Goal: Transaction & Acquisition: Purchase product/service

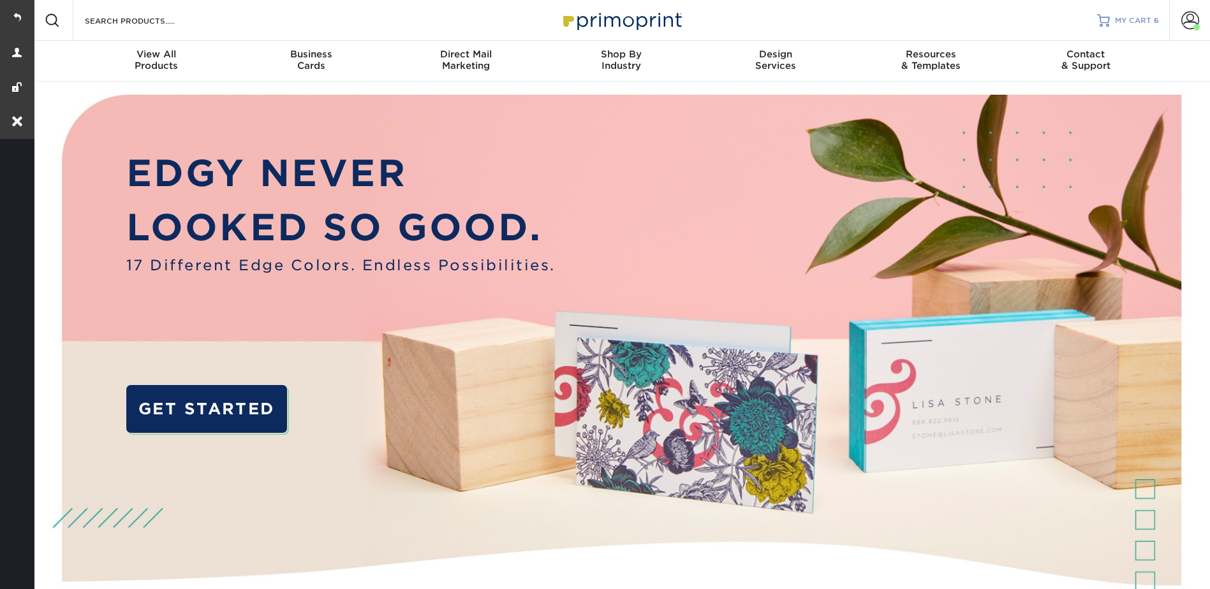
click at [1119, 26] on link "MY CART 6" at bounding box center [1128, 20] width 62 height 41
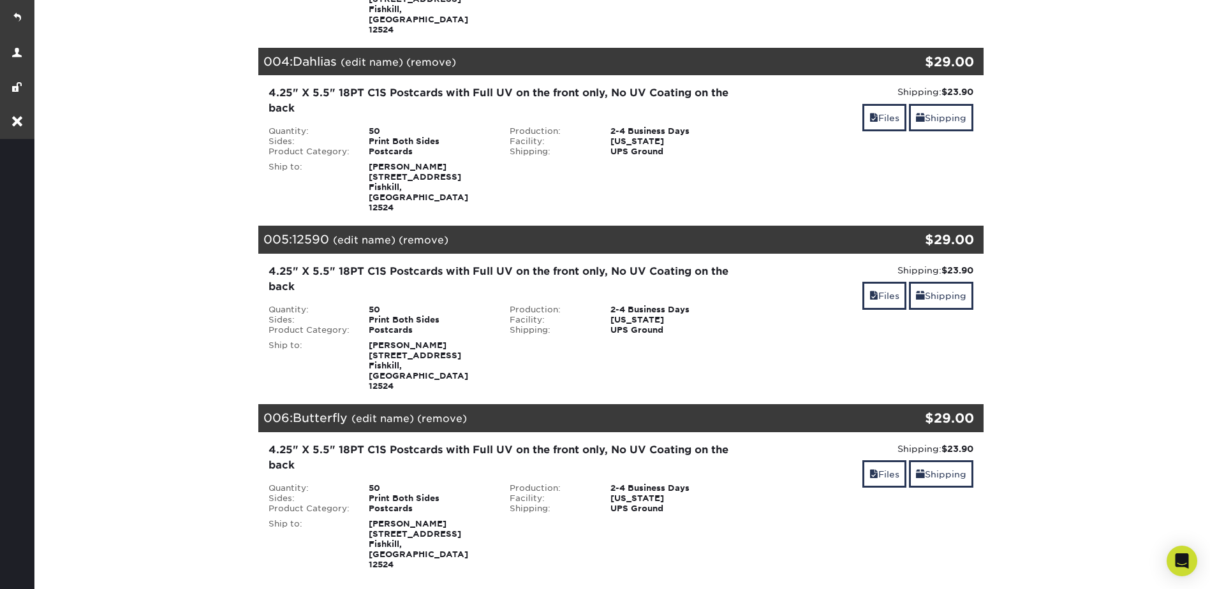
scroll to position [702, 0]
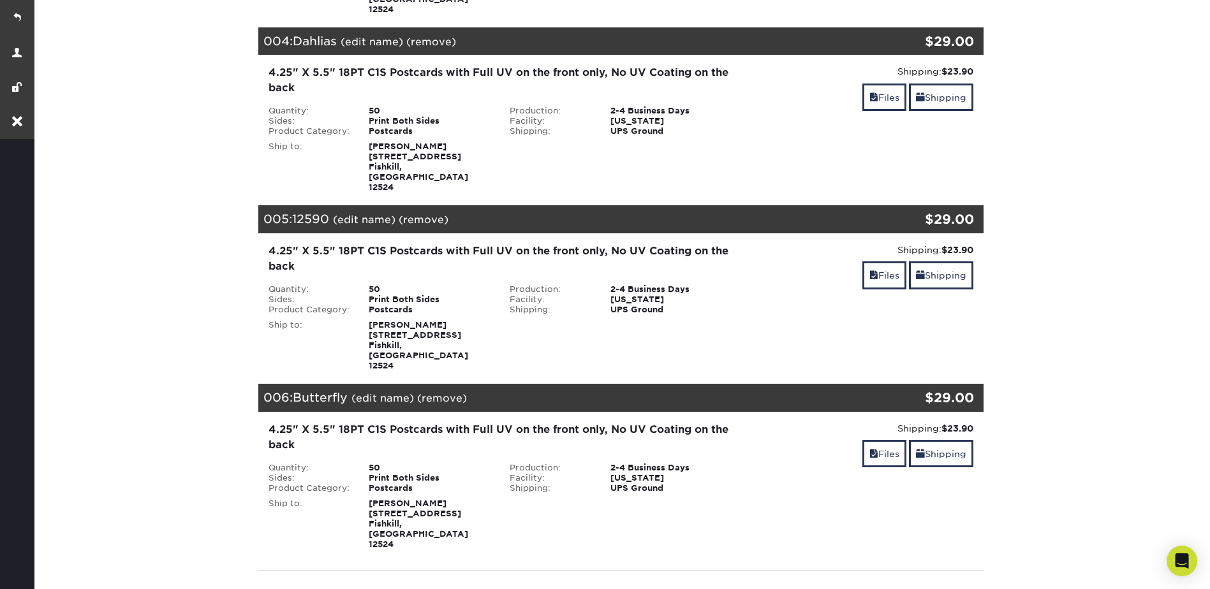
drag, startPoint x: 444, startPoint y: 263, endPoint x: 358, endPoint y: 210, distance: 101.1
click at [358, 284] on div "Quantity: 50 Sides: Print Both Sides Product Category: Postcards Production:" at bounding box center [500, 327] width 483 height 87
drag, startPoint x: 358, startPoint y: 210, endPoint x: 407, endPoint y: 188, distance: 53.7
click at [407, 244] on div "4.25" X 5.5" 18PT C1S Postcards with Full UV on the front only, No UV Coating o…" at bounding box center [500, 308] width 483 height 128
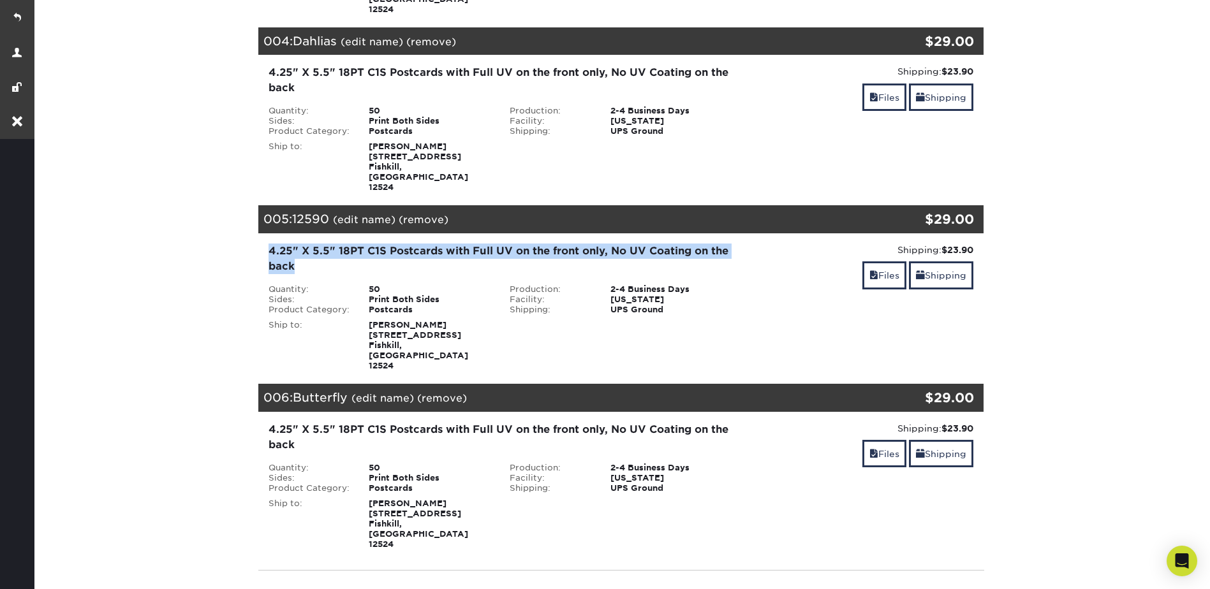
drag, startPoint x: 311, startPoint y: 182, endPoint x: 261, endPoint y: 170, distance: 51.2
click at [261, 244] on div "4.25" X 5.5" 18PT C1S Postcards with Full UV on the front only, No UV Coating o…" at bounding box center [500, 308] width 483 height 128
copy div "4.25" X 5.5" 18PT C1S Postcards with Full UV on the front only, No UV Coating o…"
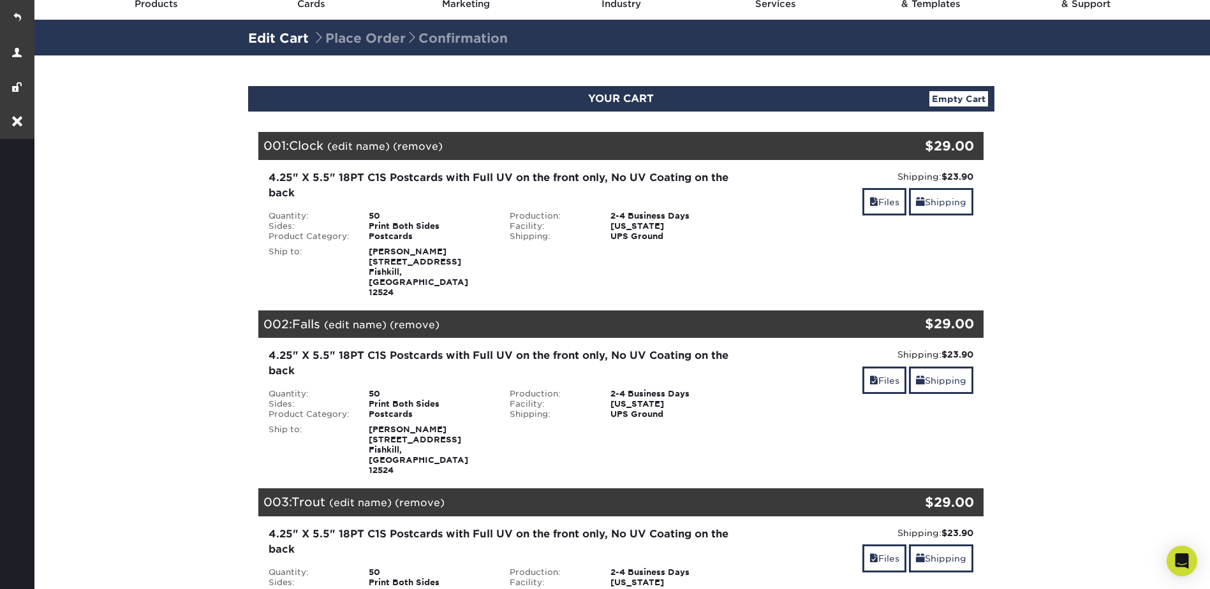
scroll to position [0, 0]
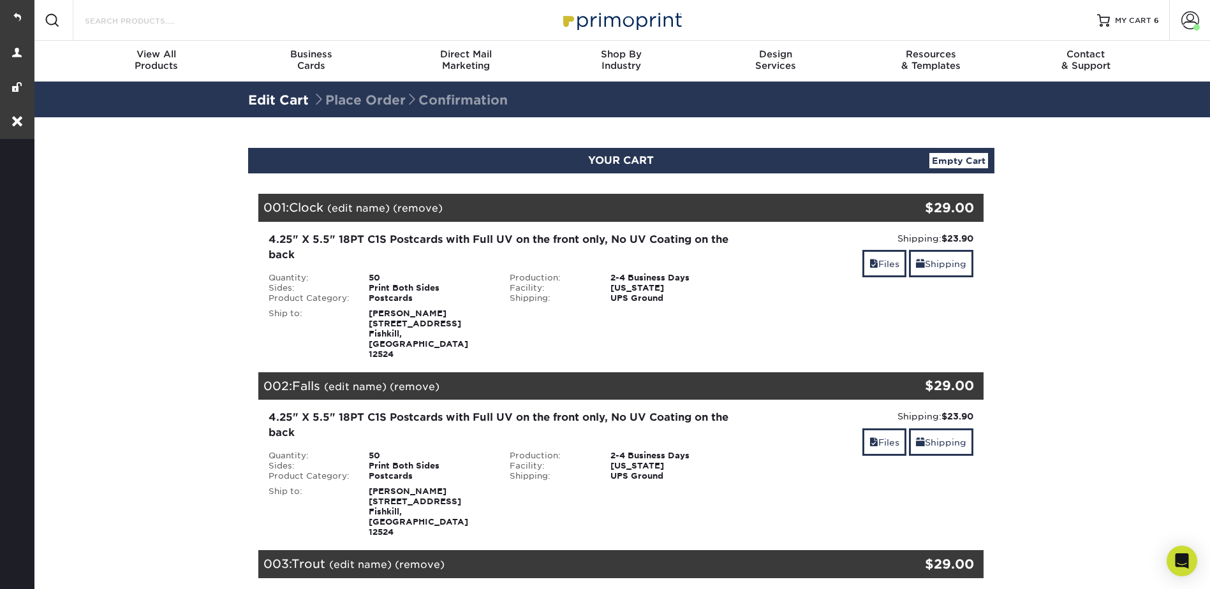
click at [115, 18] on input "Search Products" at bounding box center [146, 20] width 124 height 15
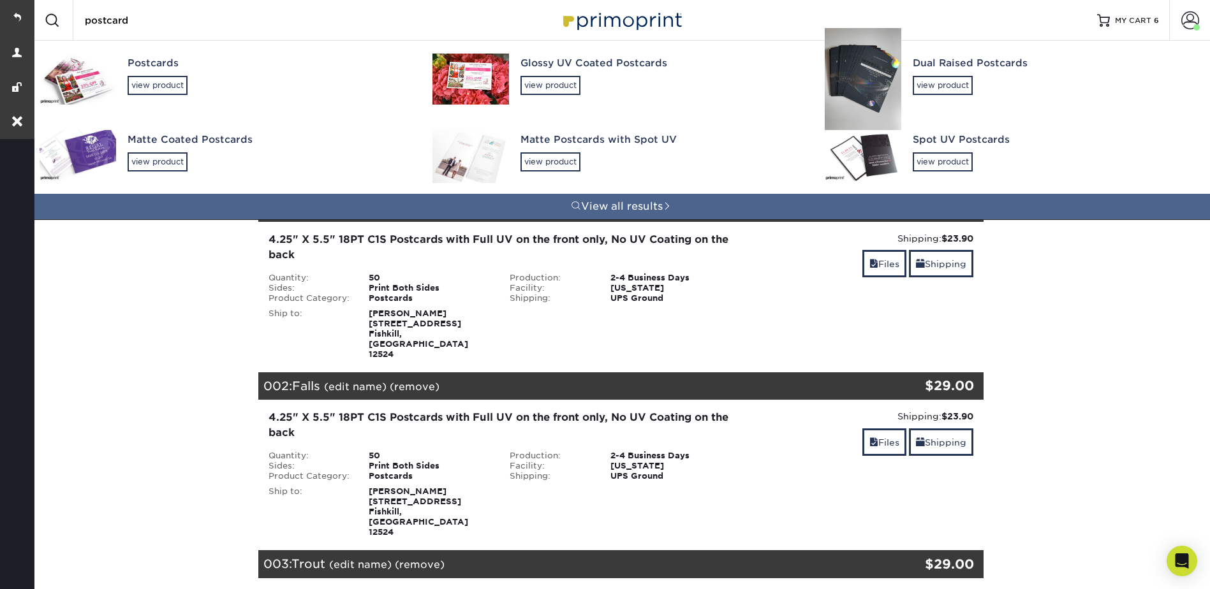
type input "postcard"
click at [161, 66] on div "Postcards" at bounding box center [269, 63] width 282 height 15
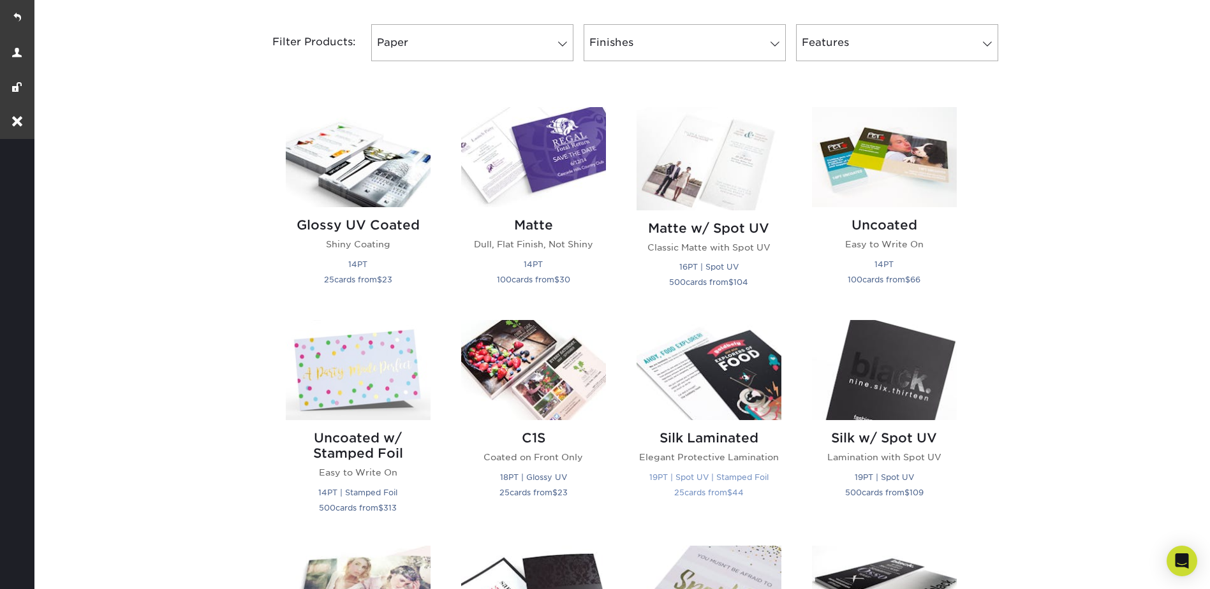
scroll to position [638, 0]
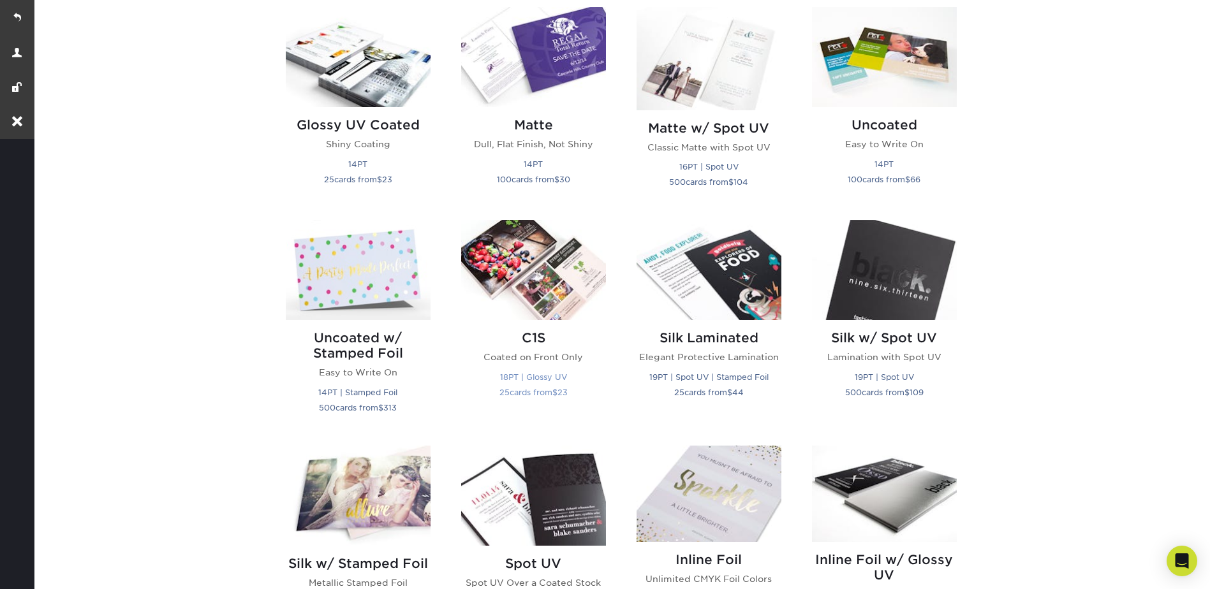
click at [539, 298] on img at bounding box center [533, 270] width 145 height 100
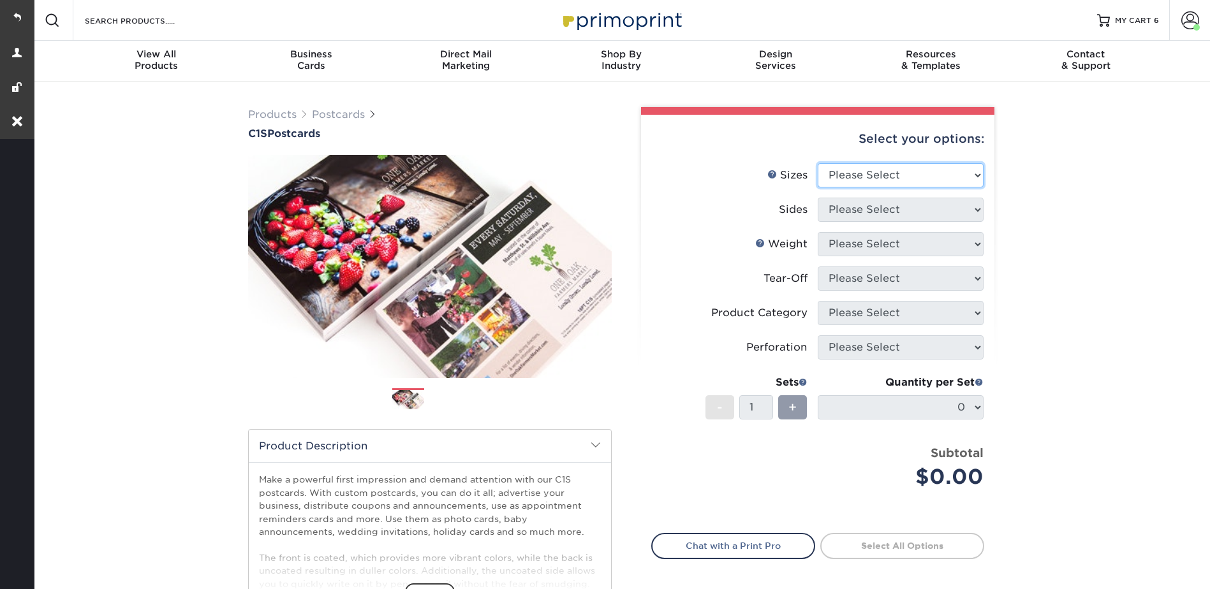
click at [855, 169] on select "Please Select 2" x 6" 2" x 8" 2.12" x 5.5" 2.75" x 4.25" 2.75" x 8.5" 3" x 3" 3…" at bounding box center [901, 175] width 166 height 24
select select "4.25x5.50"
click at [818, 163] on select "Please Select 2" x 6" 2" x 8" 2.12" x 5.5" 2.75" x 4.25" 2.75" x 8.5" 3" x 3" 3…" at bounding box center [901, 175] width 166 height 24
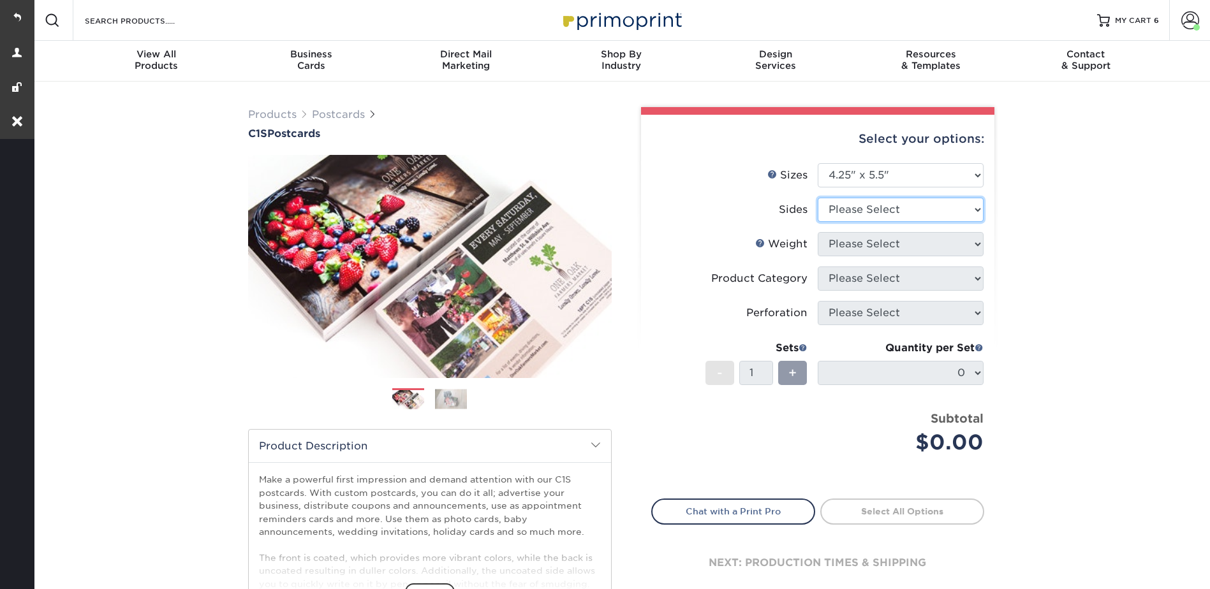
click at [848, 205] on select "Please Select Print Both Sides Print Front Only" at bounding box center [901, 210] width 166 height 24
select select "13abbda7-1d64-4f25-8bb2-c179b224825d"
click at [818, 198] on select "Please Select Print Both Sides Print Front Only" at bounding box center [901, 210] width 166 height 24
click at [852, 246] on select "Please Select 18PT C1S" at bounding box center [901, 244] width 166 height 24
select select "18PTC1S"
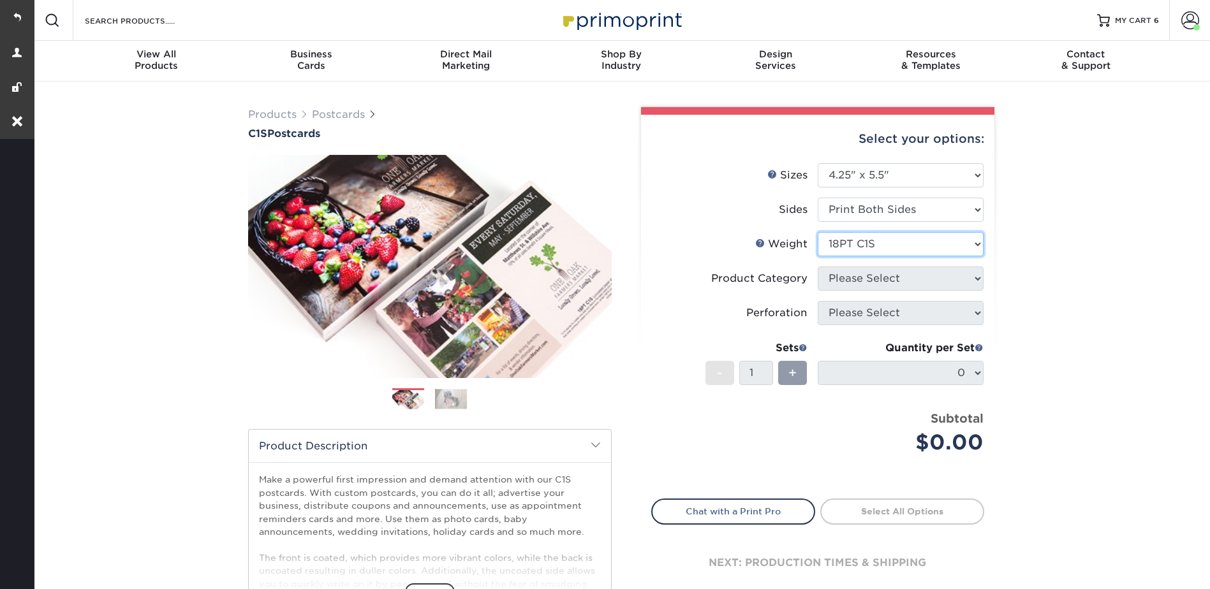
click at [818, 232] on select "Please Select 18PT C1S" at bounding box center [901, 244] width 166 height 24
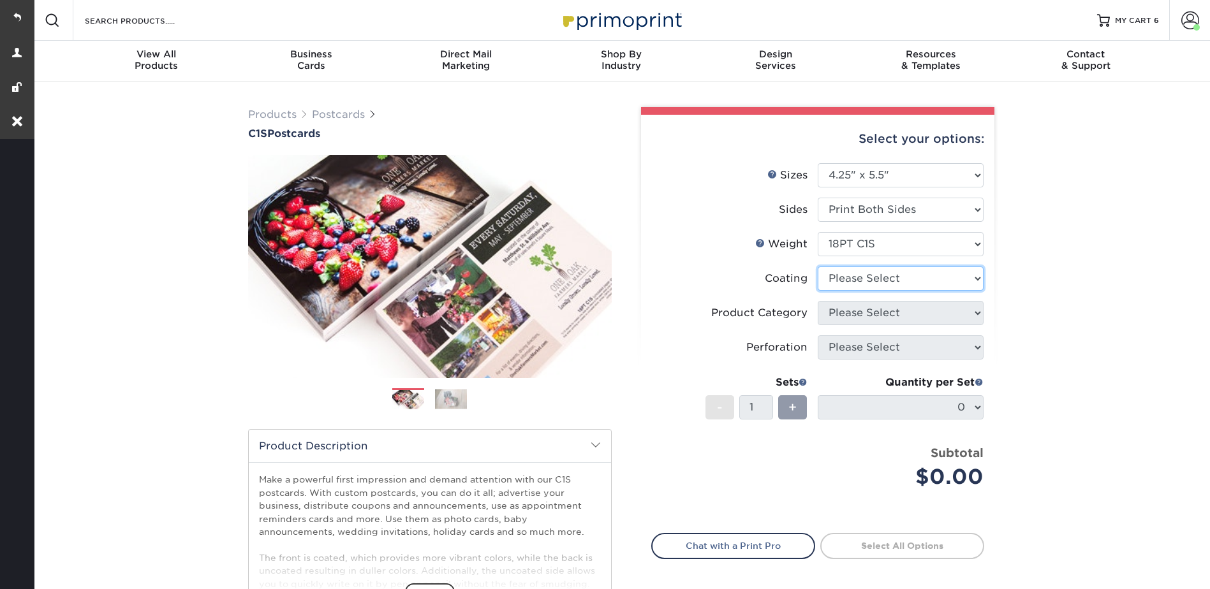
drag, startPoint x: 836, startPoint y: 275, endPoint x: 843, endPoint y: 291, distance: 18.3
click at [836, 275] on select at bounding box center [901, 279] width 166 height 24
select select "3e7618de-abca-4bda-9f97-8b9129e913d8"
click at [818, 267] on select at bounding box center [901, 279] width 166 height 24
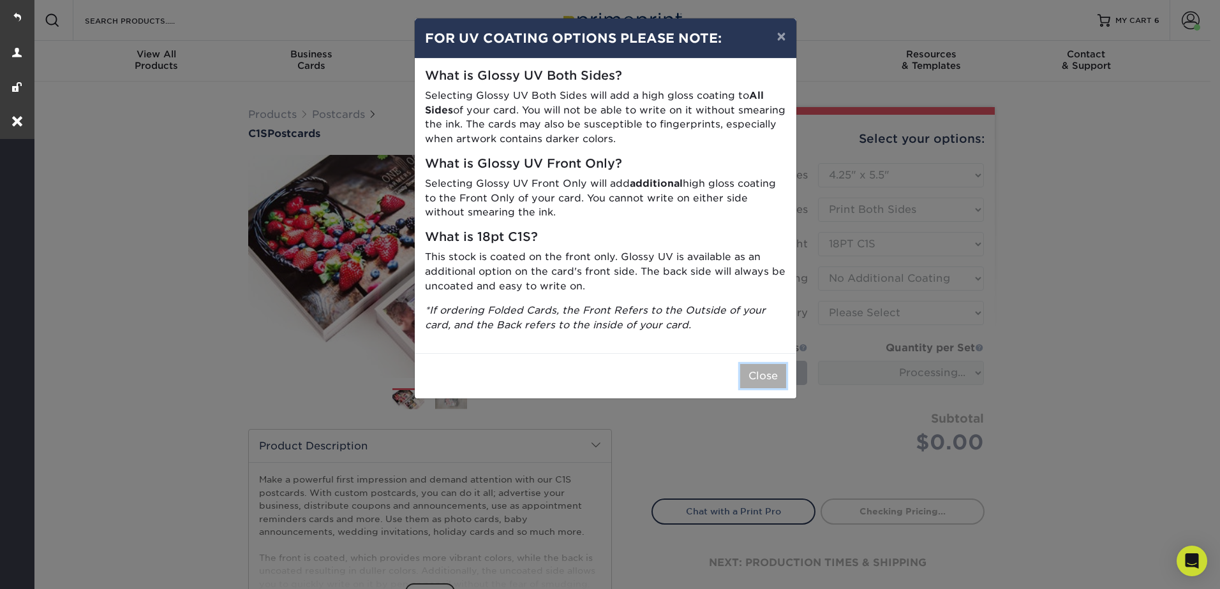
click at [770, 374] on button "Close" at bounding box center [763, 376] width 46 height 24
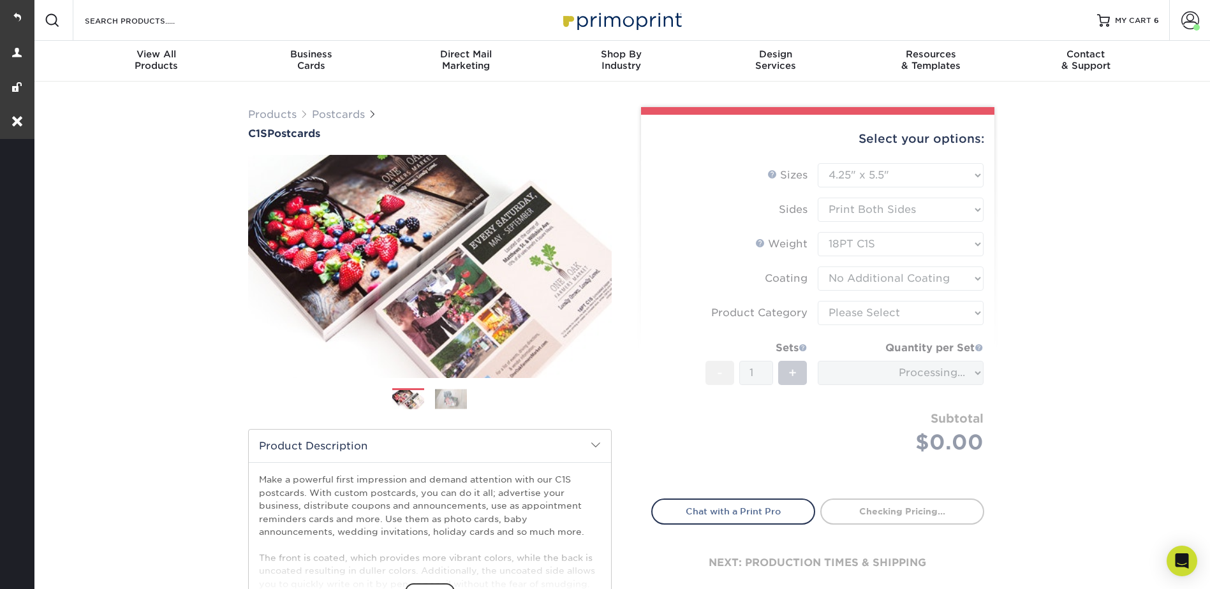
click at [843, 318] on form "Sizes Help Sizes Please Select 2" x 6" 2" x 8" 2.12" x 5.5" 2.75" x 4.25" 2.75"…" at bounding box center [817, 323] width 333 height 321
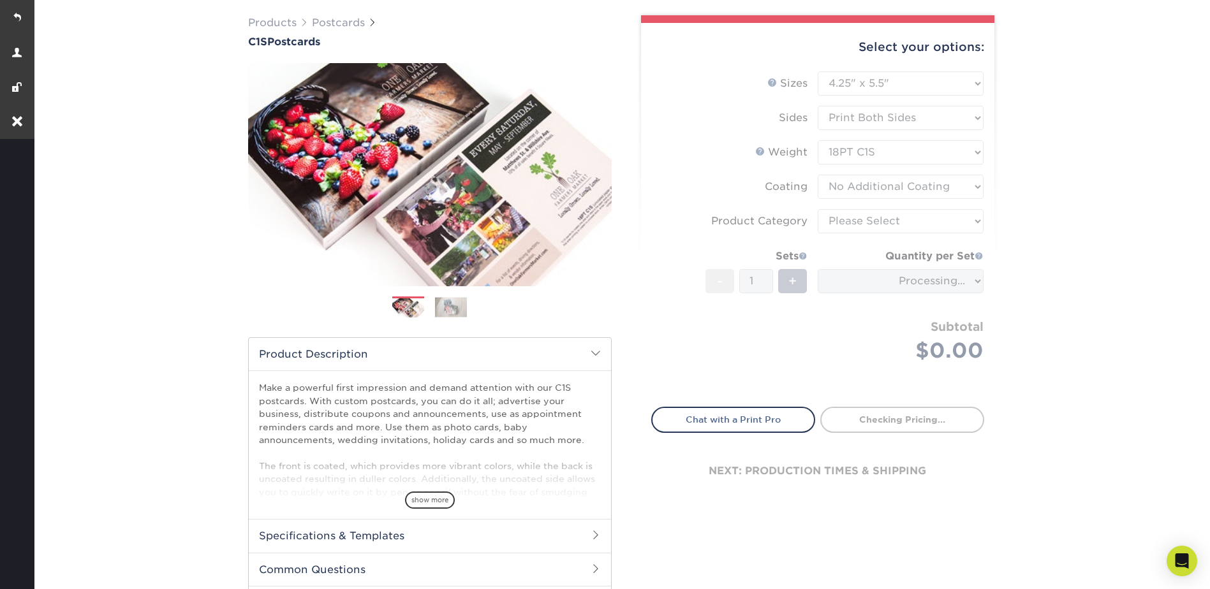
scroll to position [255, 0]
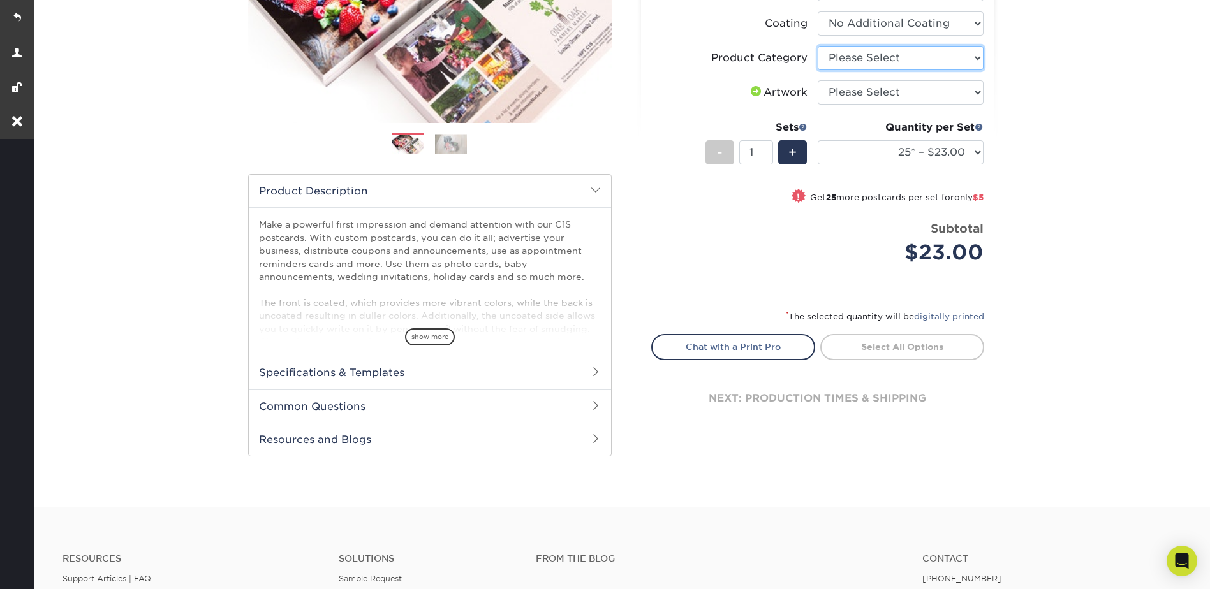
click at [850, 56] on select "Please Select Postcards" at bounding box center [901, 58] width 166 height 24
select select "9b7272e0-d6c8-4c3c-8e97-d3a1bcdab858"
click at [818, 46] on select "Please Select Postcards" at bounding box center [901, 58] width 166 height 24
click at [854, 91] on select "Please Select I will upload files I need a design - $150" at bounding box center [901, 92] width 166 height 24
select select "upload"
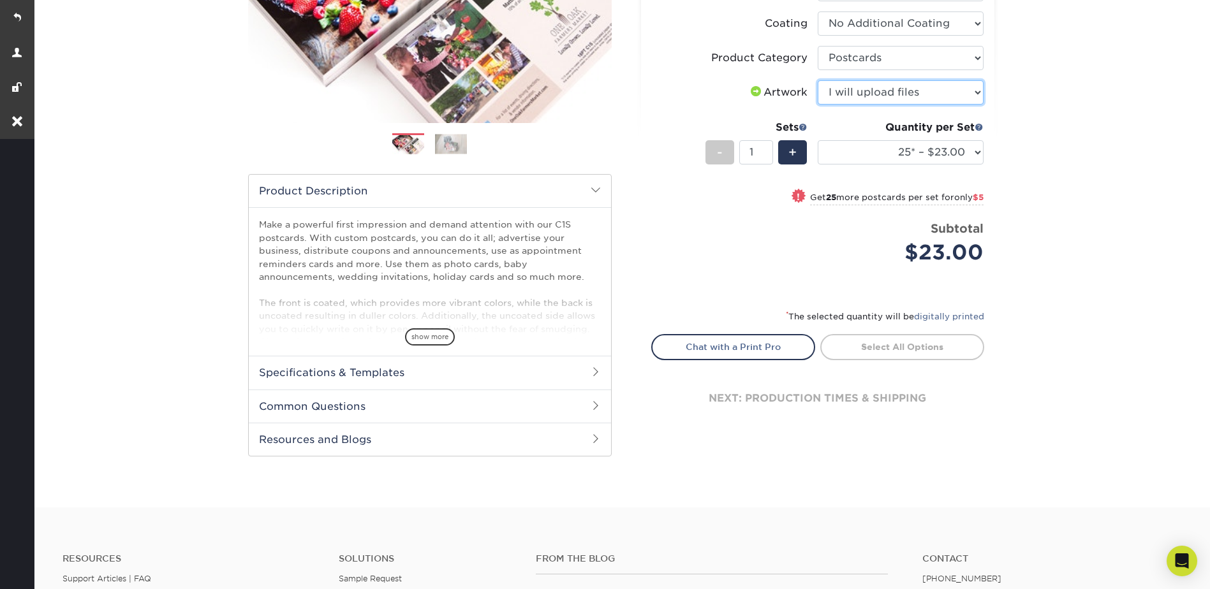
click at [818, 80] on select "Please Select I will upload files I need a design - $150" at bounding box center [901, 92] width 166 height 24
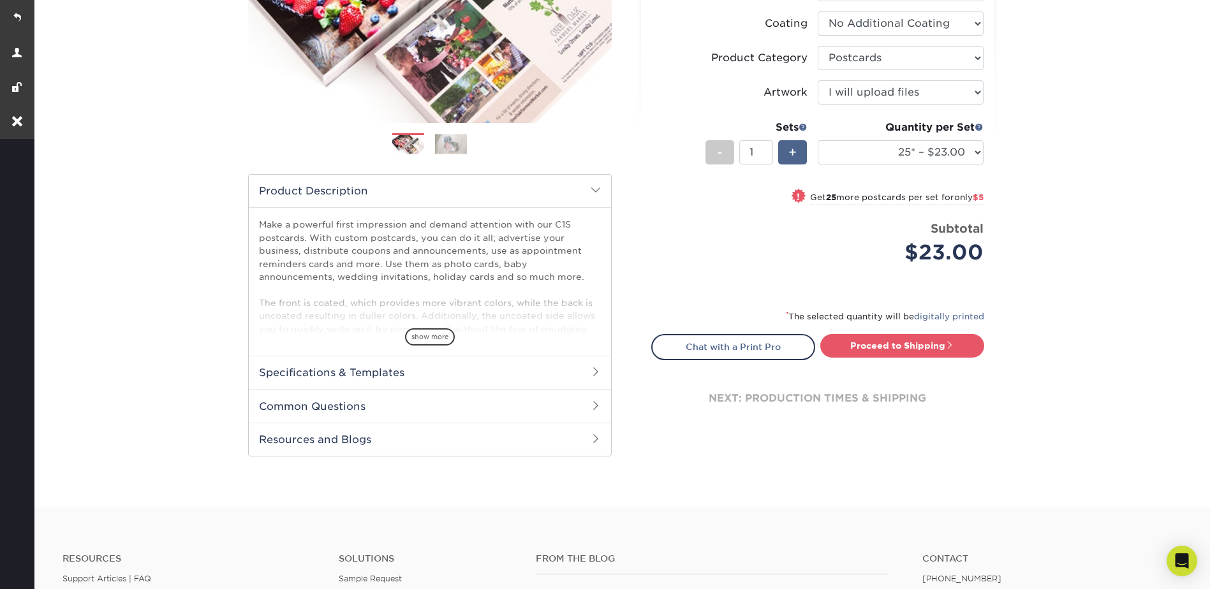
click at [782, 144] on div "+" at bounding box center [792, 152] width 29 height 24
type input "2"
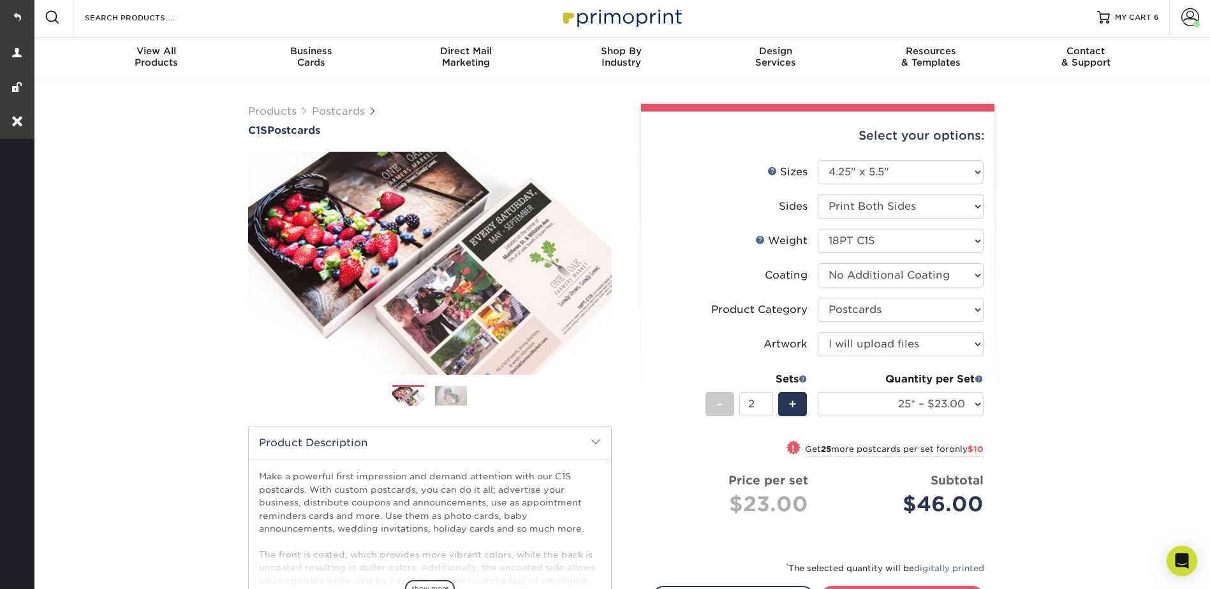
scroll to position [0, 0]
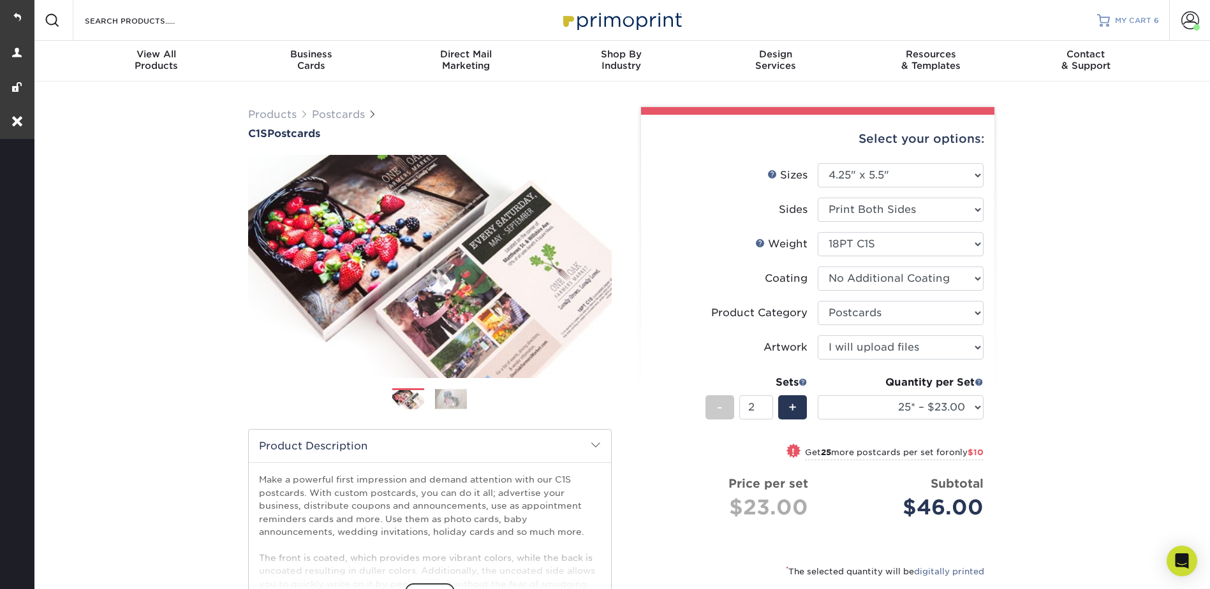
click at [1156, 16] on span "6" at bounding box center [1156, 20] width 5 height 9
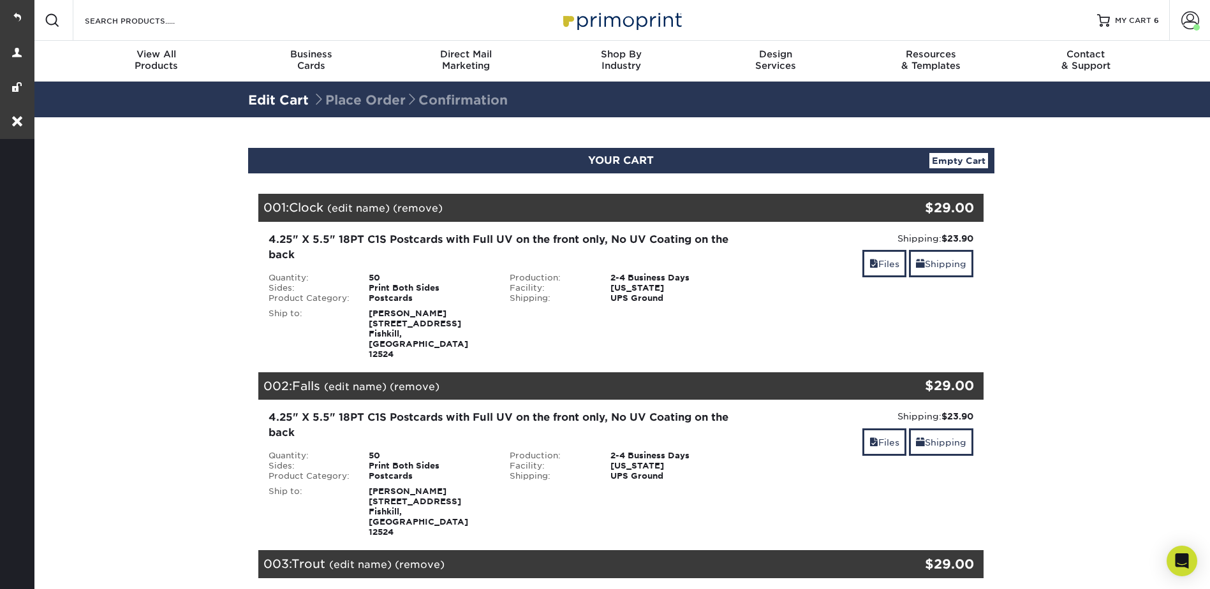
drag, startPoint x: 467, startPoint y: 328, endPoint x: 374, endPoint y: 320, distance: 93.5
click at [374, 320] on div "[PERSON_NAME] [STREET_ADDRESS]" at bounding box center [429, 334] width 141 height 51
drag, startPoint x: 374, startPoint y: 320, endPoint x: 473, endPoint y: 341, distance: 101.7
click at [473, 341] on div "4.25" X 5.5" 18PT C1S Postcards with Full UV on the front only, No UV Coating o…" at bounding box center [621, 296] width 745 height 148
drag, startPoint x: 475, startPoint y: 335, endPoint x: 366, endPoint y: 318, distance: 109.8
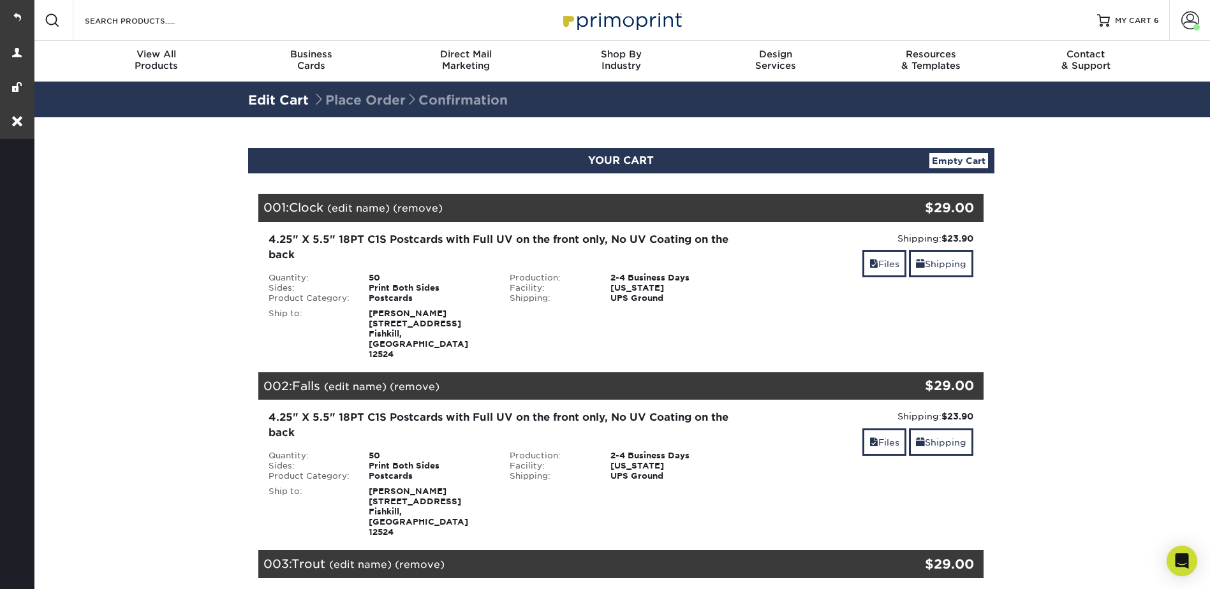
click at [366, 318] on div "[PERSON_NAME] [STREET_ADDRESS]" at bounding box center [429, 334] width 141 height 51
copy strong "[PERSON_NAME] [STREET_ADDRESS]"
drag, startPoint x: 4, startPoint y: 16, endPoint x: 30, endPoint y: 20, distance: 26.5
click at [4, 16] on link at bounding box center [17, 17] width 34 height 34
